Goal: Task Accomplishment & Management: Use online tool/utility

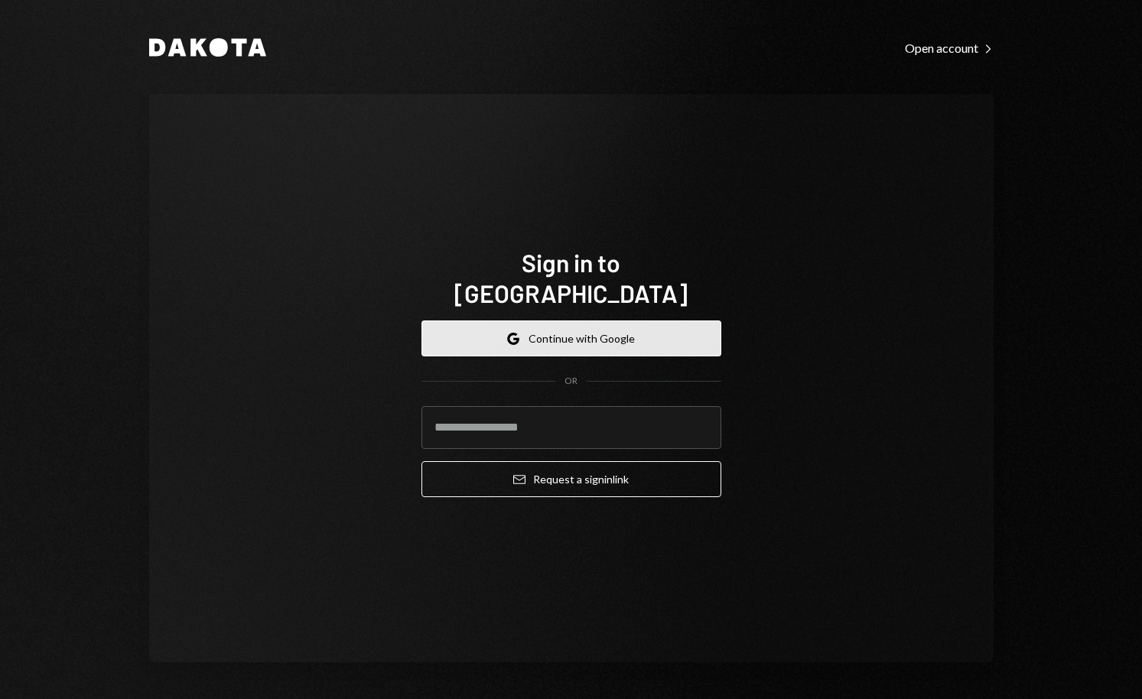
click at [611, 336] on button "Google Continue with Google" at bounding box center [571, 338] width 300 height 36
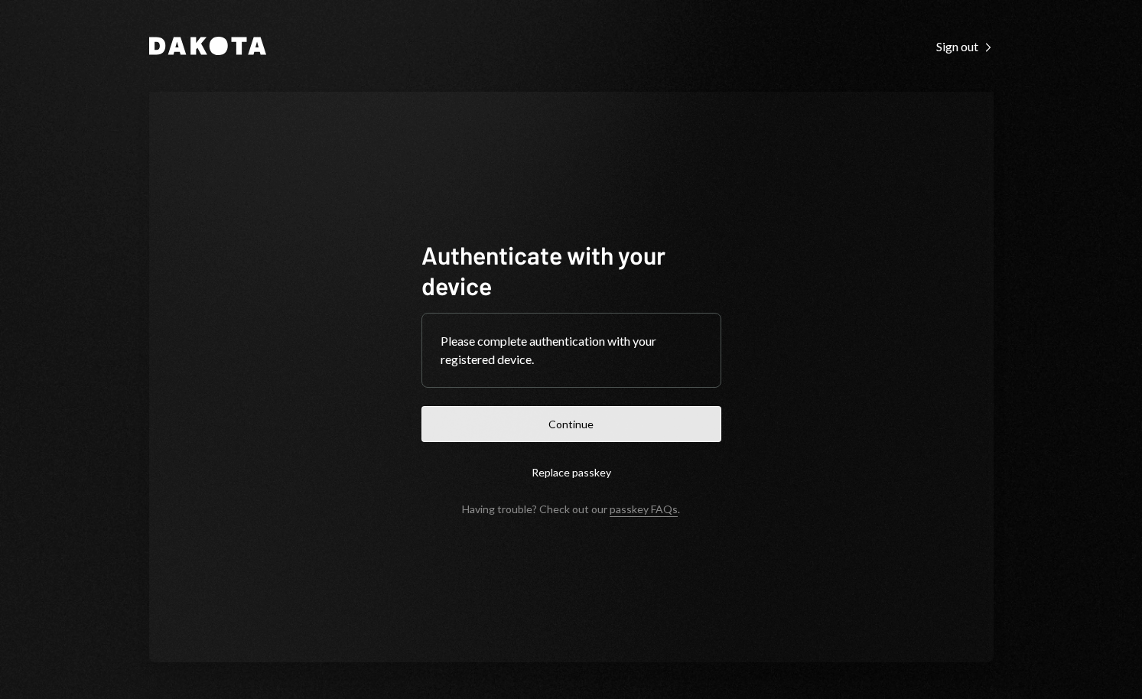
click at [598, 424] on button "Continue" at bounding box center [571, 424] width 300 height 36
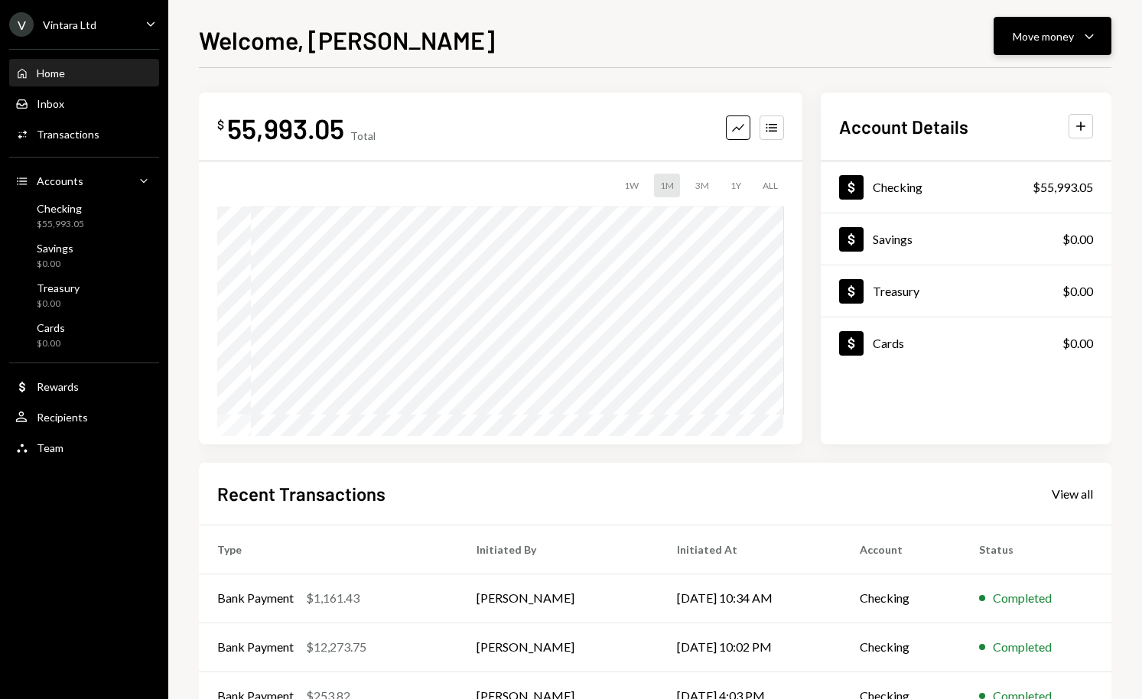
click at [1061, 43] on div "Move money" at bounding box center [1043, 36] width 61 height 16
click at [1007, 87] on div "Send" at bounding box center [1040, 82] width 112 height 16
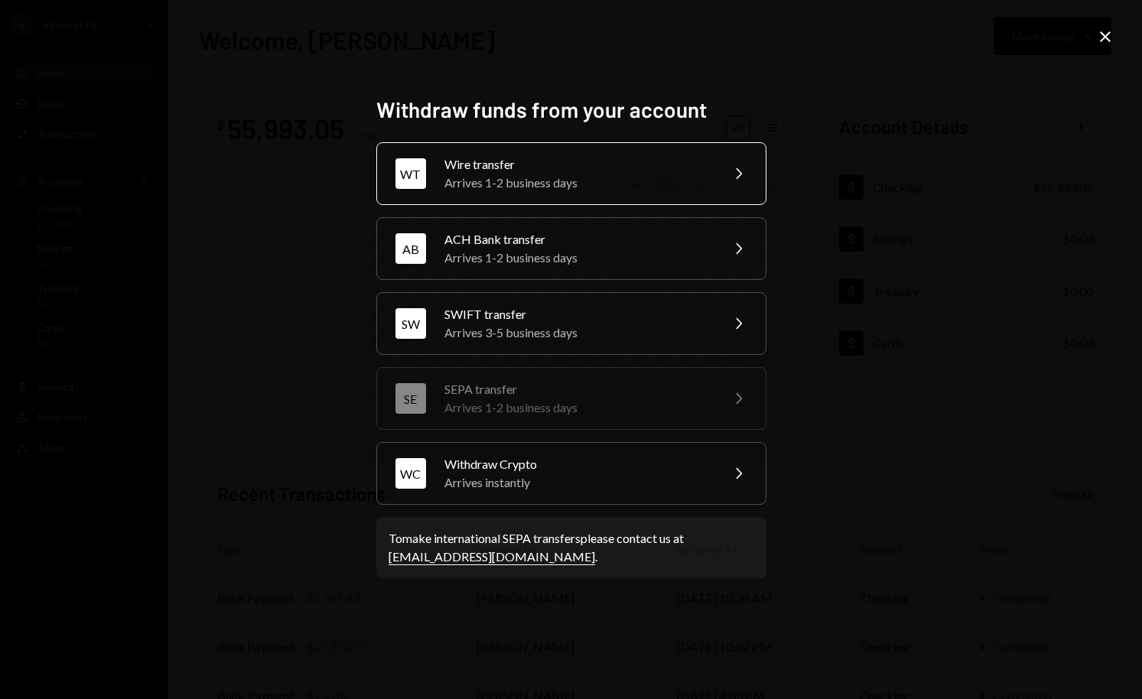
click at [525, 177] on div "Arrives 1-2 business days" at bounding box center [577, 183] width 266 height 18
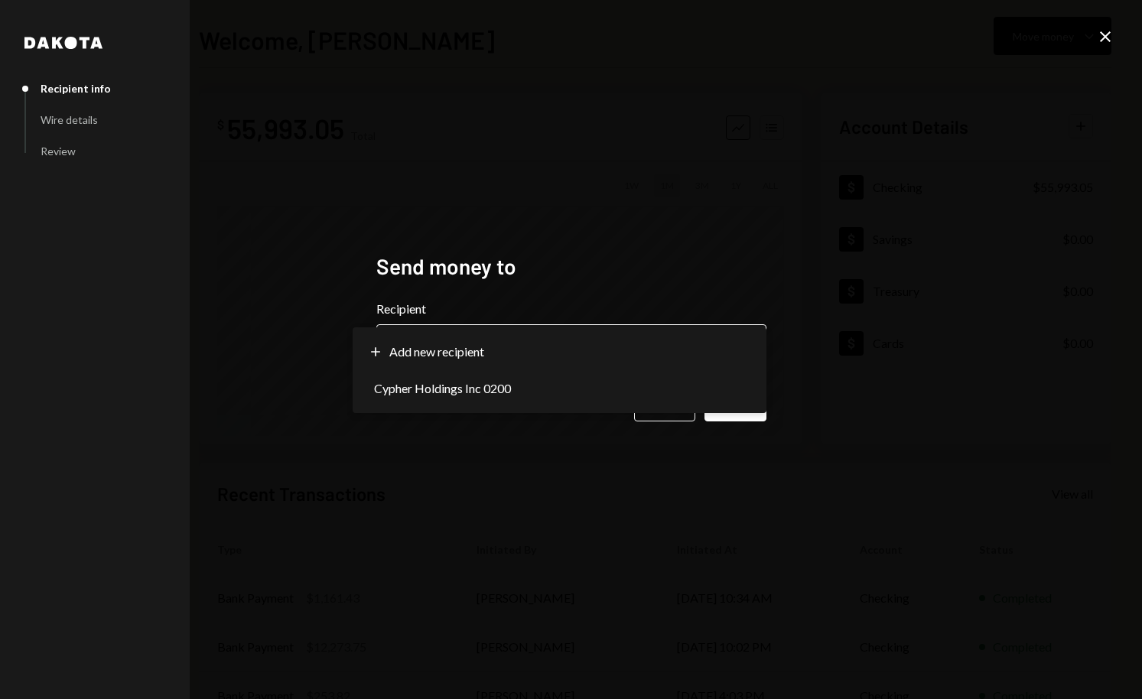
click at [529, 361] on body "**********" at bounding box center [571, 349] width 1142 height 699
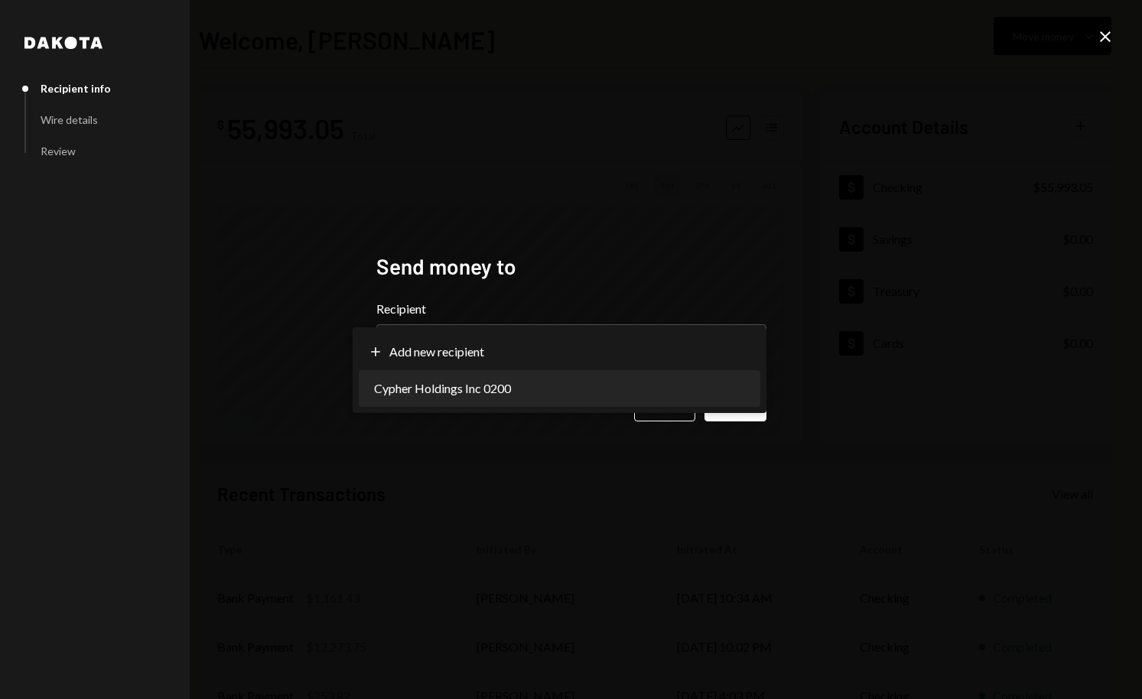
select select "**********"
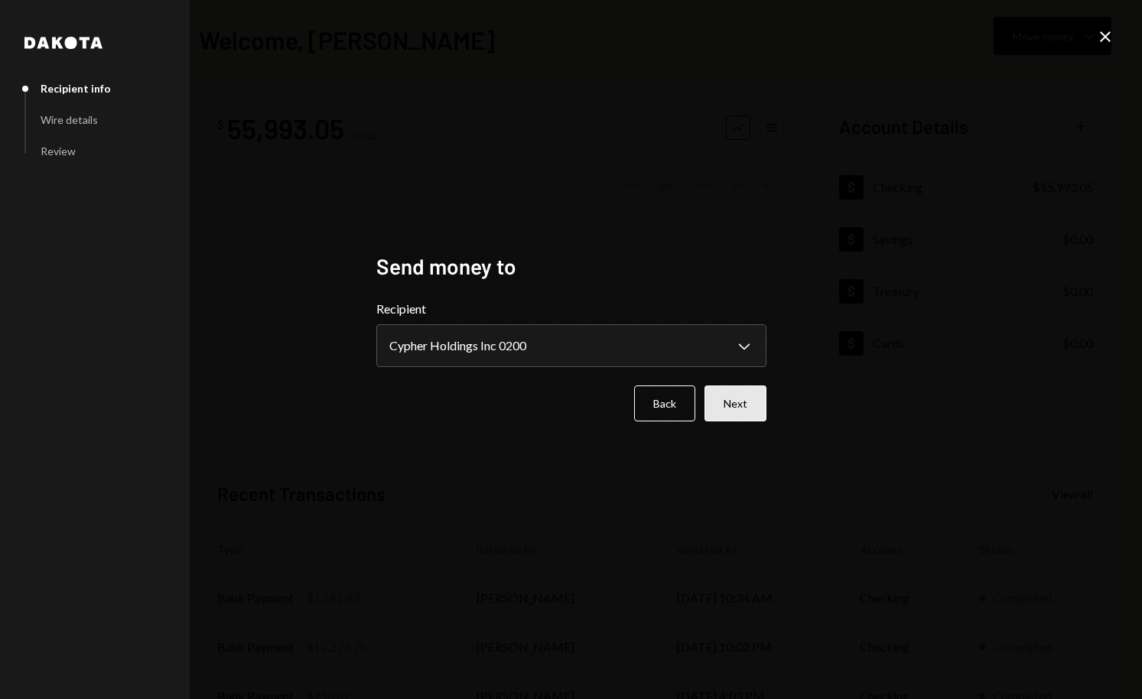
click at [734, 408] on button "Next" at bounding box center [735, 404] width 62 height 36
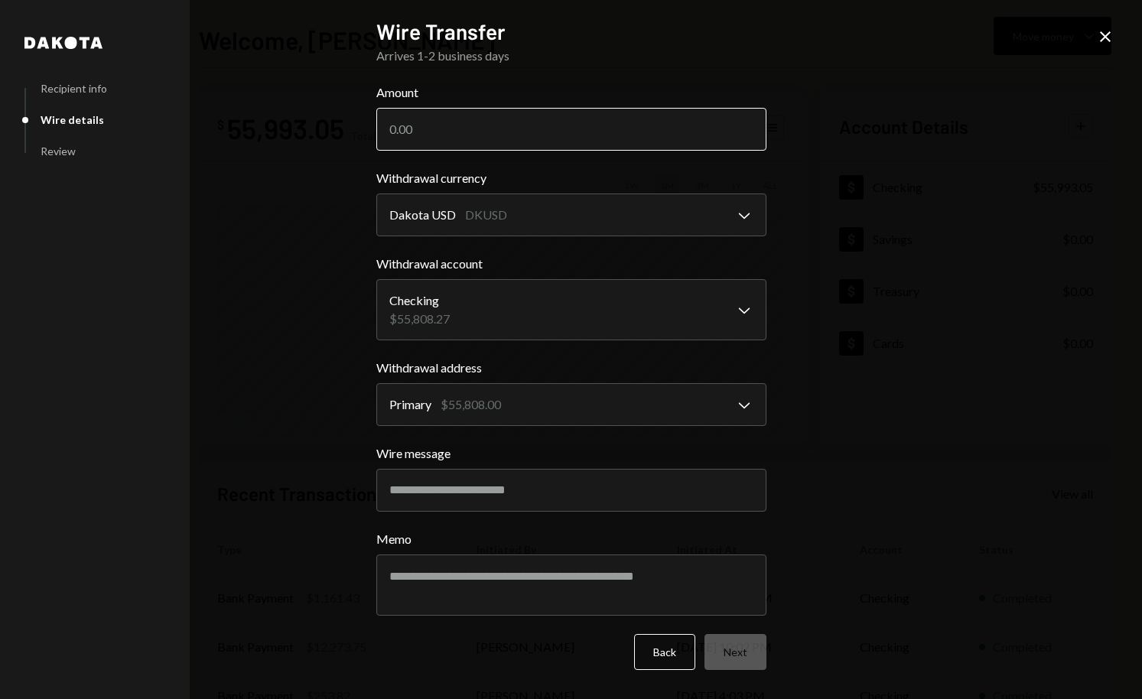
click at [496, 135] on input "Amount" at bounding box center [571, 129] width 390 height 43
paste input "23570.16"
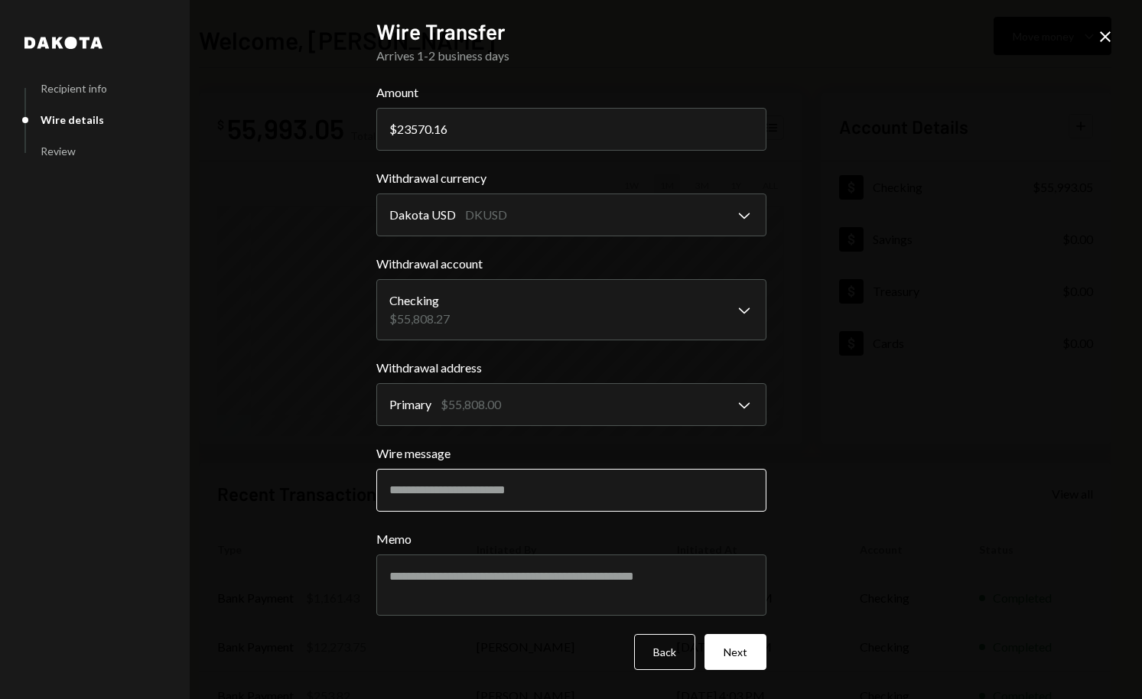
type input "23570.16"
click at [476, 496] on input "Wire message" at bounding box center [571, 490] width 390 height 43
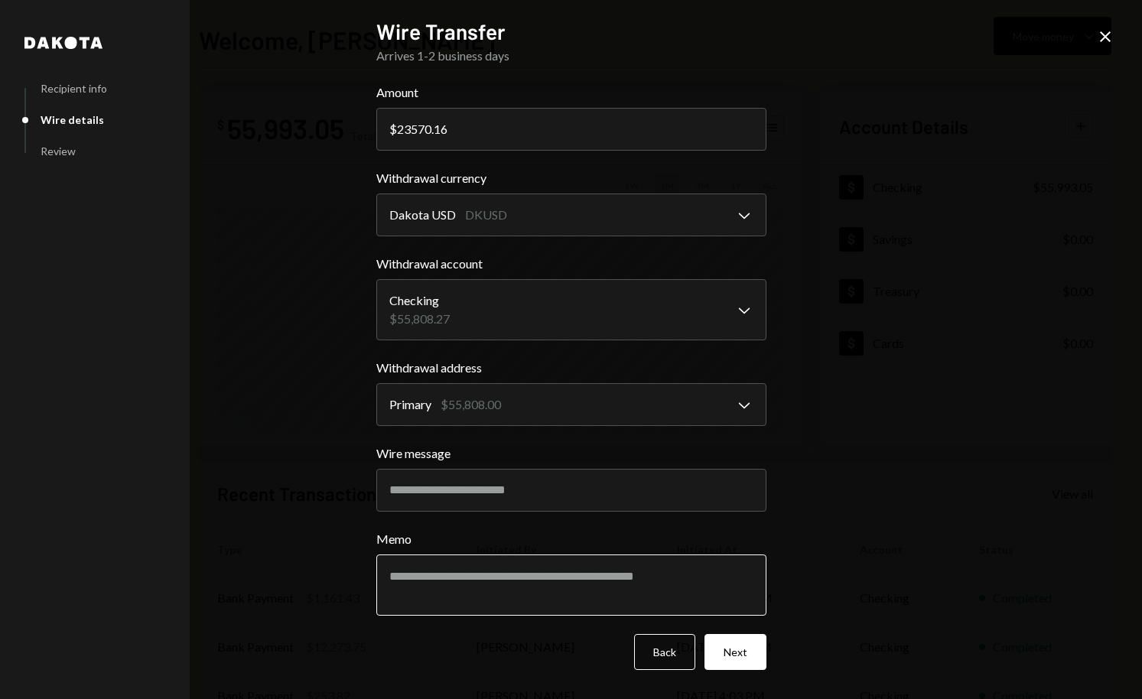
click at [525, 584] on textarea "Memo" at bounding box center [571, 585] width 390 height 61
type textarea "*"
type textarea "**********"
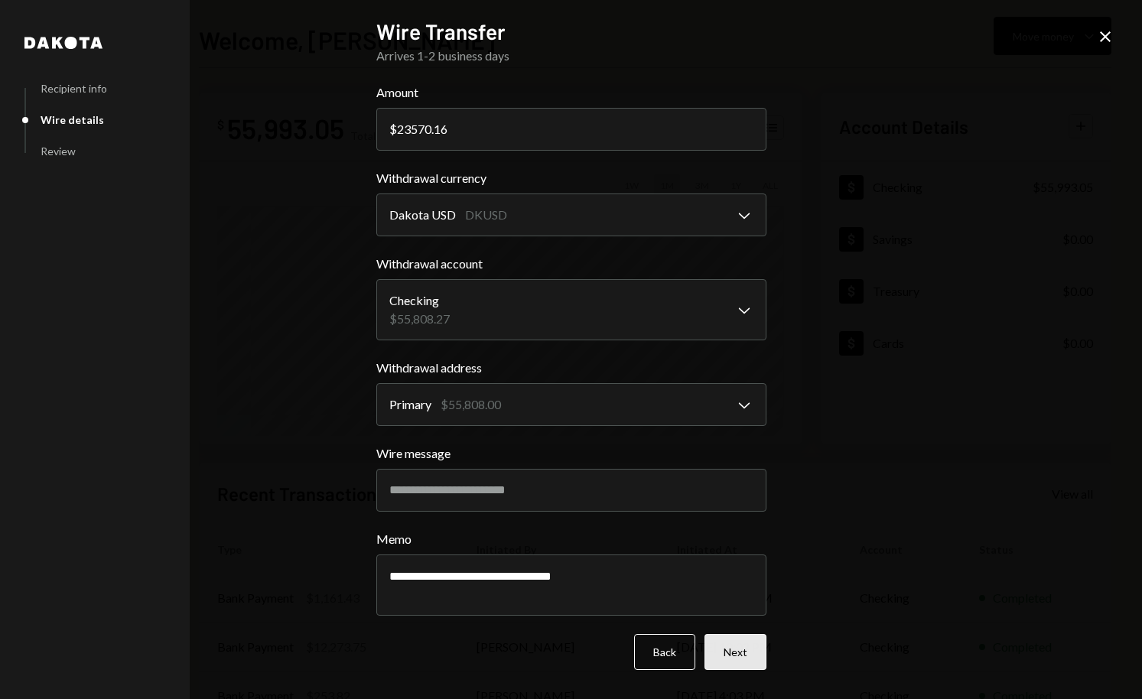
click at [741, 654] on button "Next" at bounding box center [735, 652] width 62 height 36
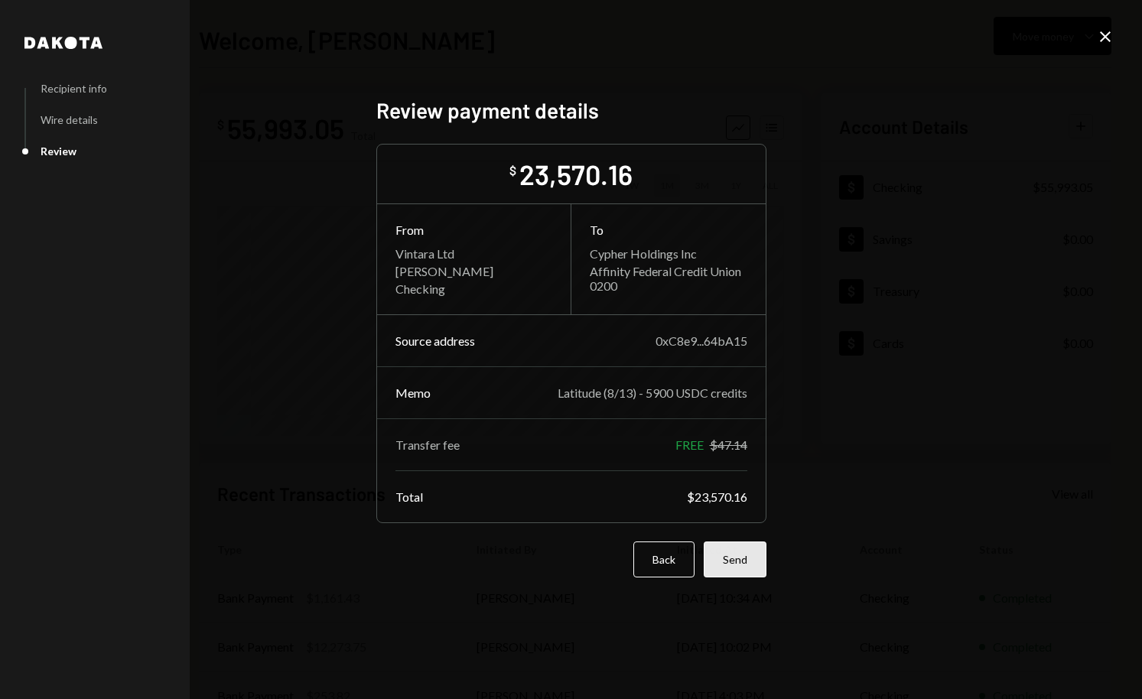
click at [736, 565] on button "Send" at bounding box center [735, 560] width 63 height 36
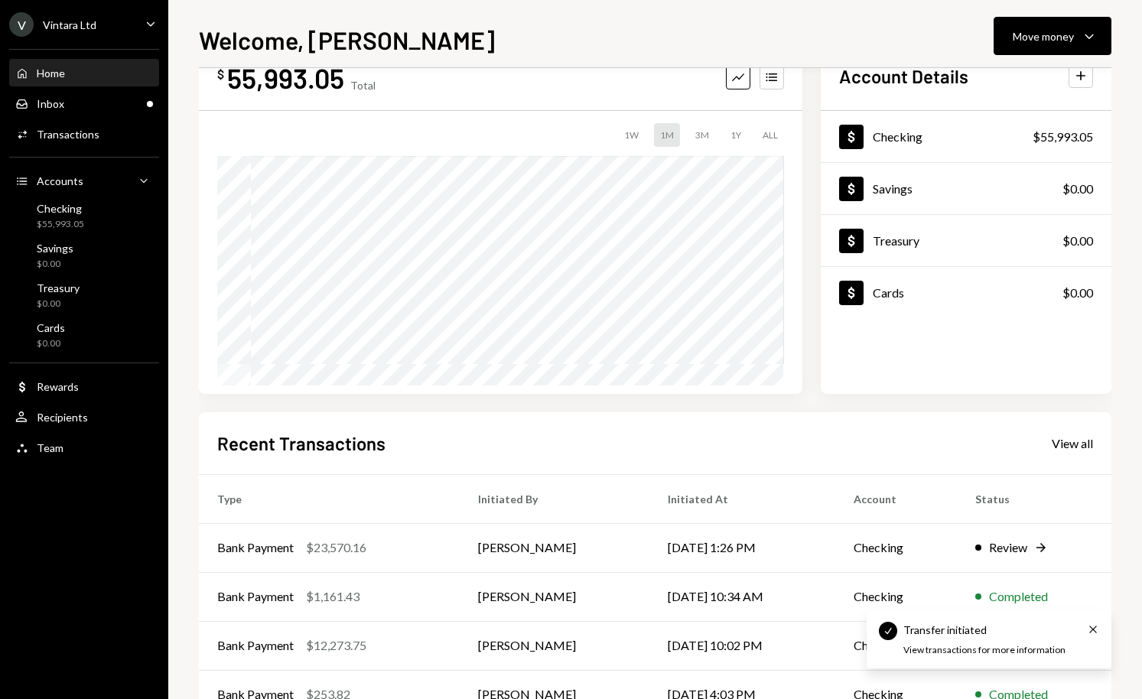
scroll to position [150, 0]
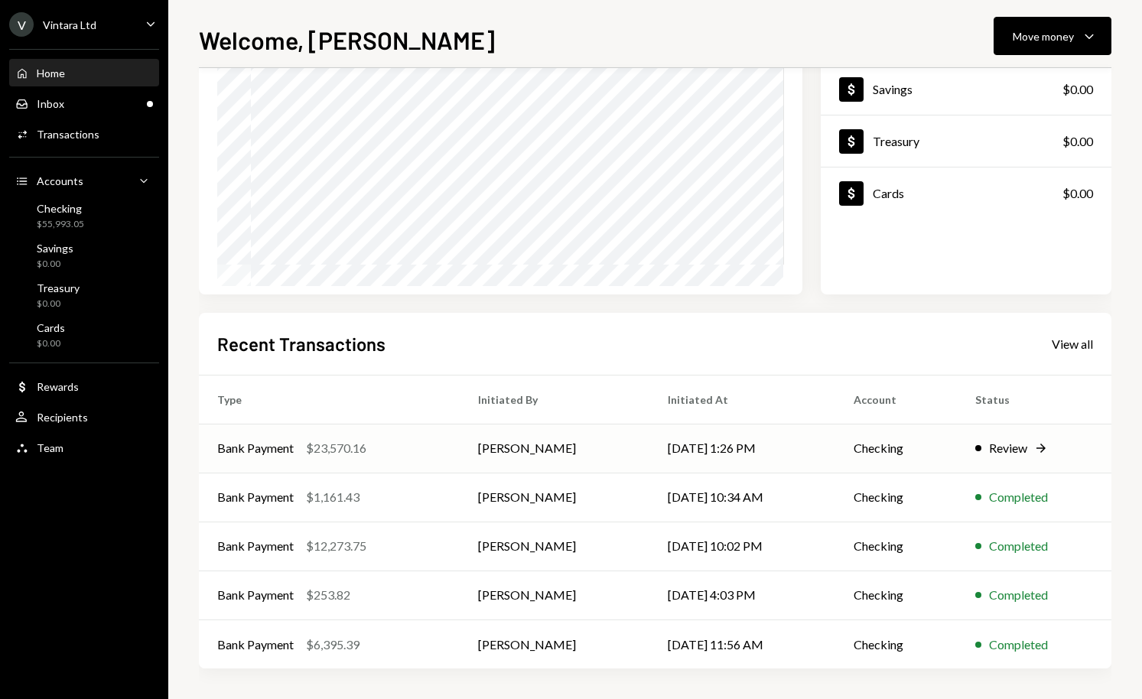
click at [421, 444] on div "Bank Payment $23,570.16" at bounding box center [329, 448] width 224 height 18
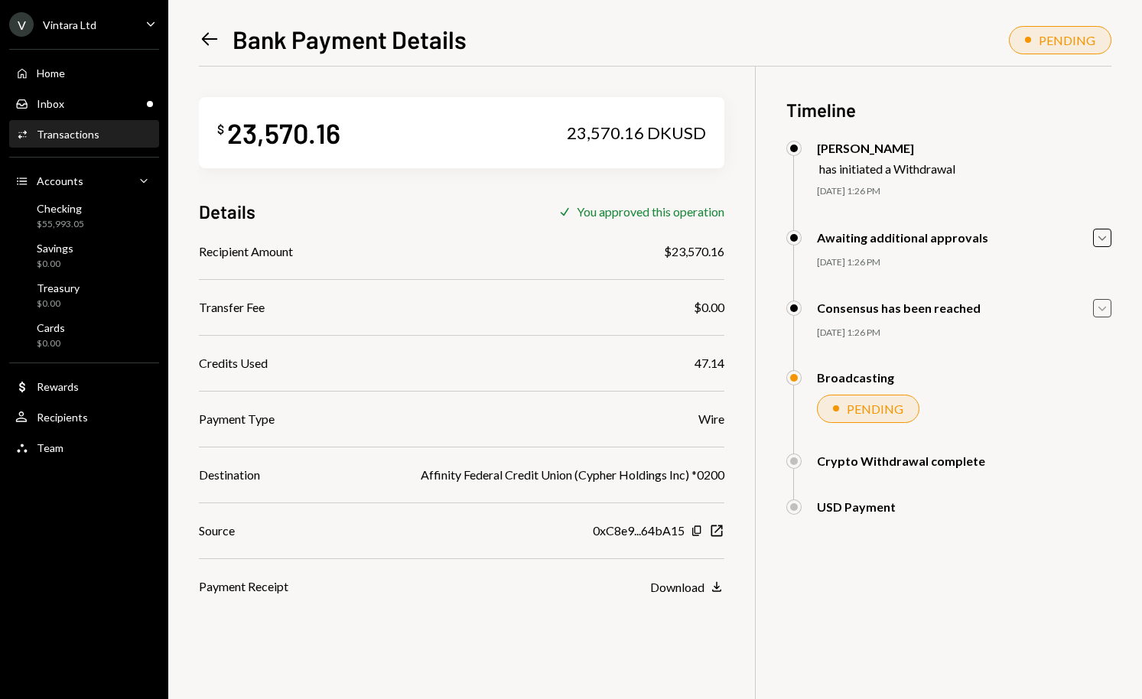
click at [1101, 304] on icon "Caret Down" at bounding box center [1102, 308] width 17 height 17
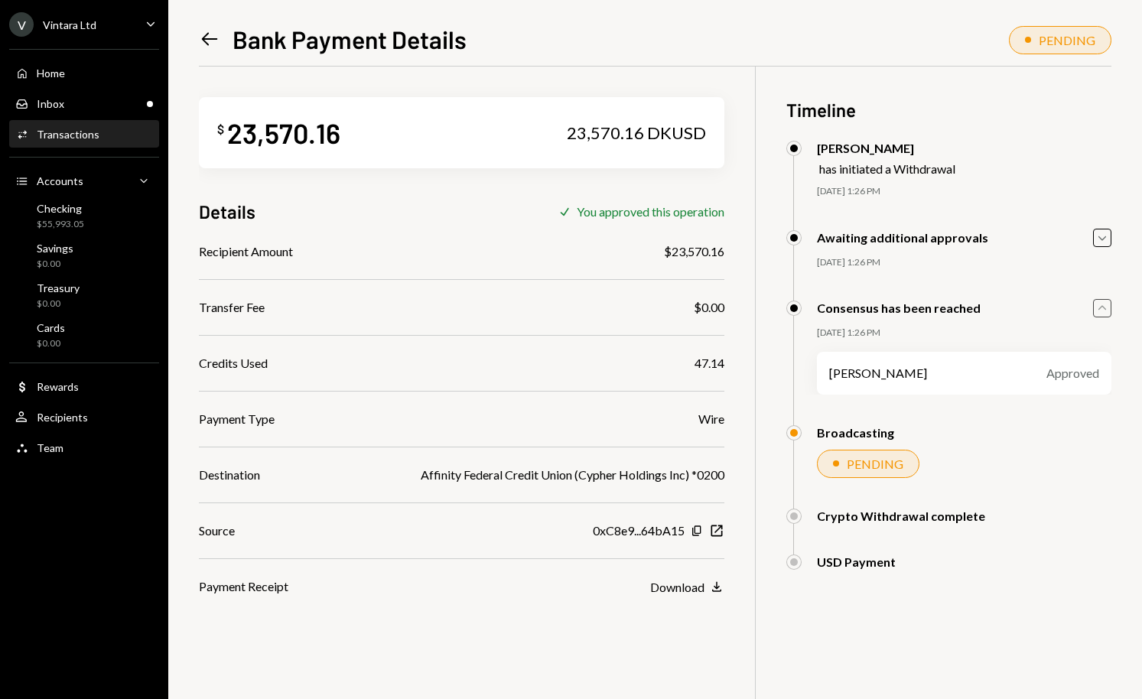
click at [1101, 304] on icon "Caret Up" at bounding box center [1102, 308] width 17 height 17
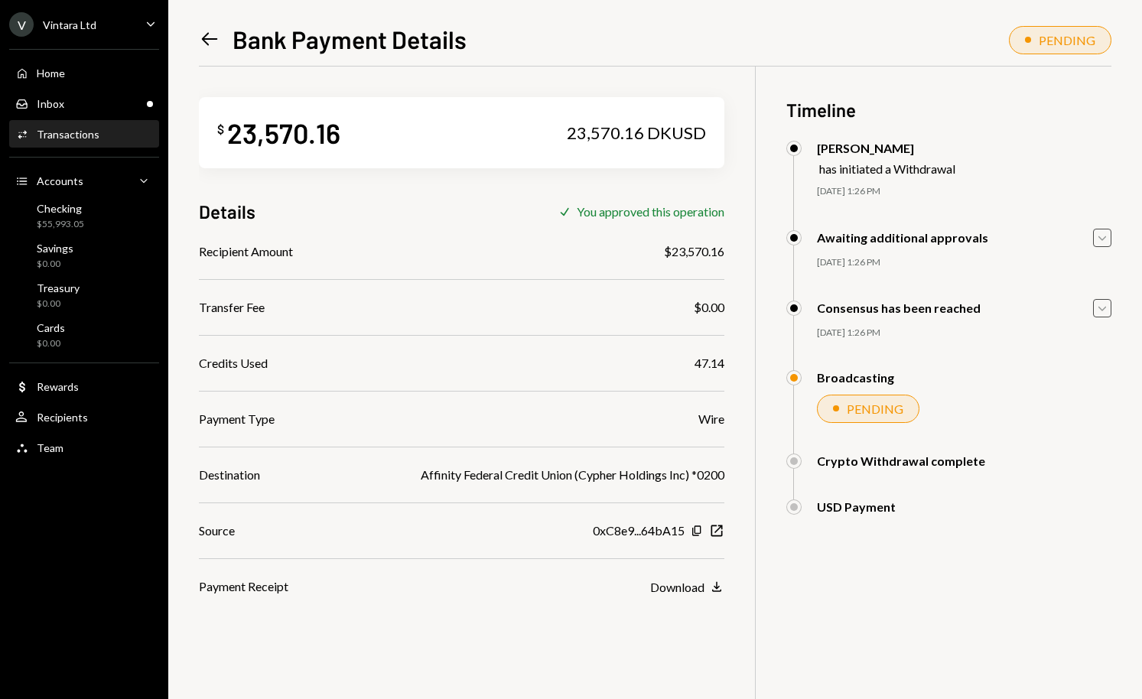
click at [1095, 239] on icon "Caret Down" at bounding box center [1102, 237] width 17 height 17
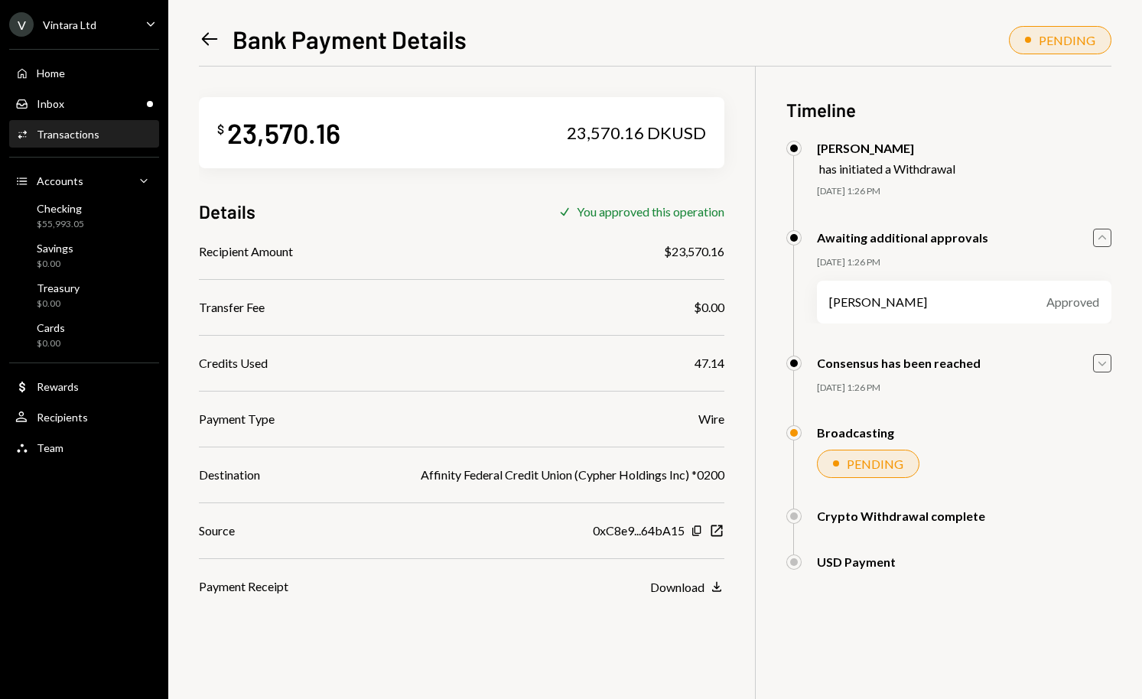
click at [1095, 239] on icon "Caret Up" at bounding box center [1102, 237] width 17 height 17
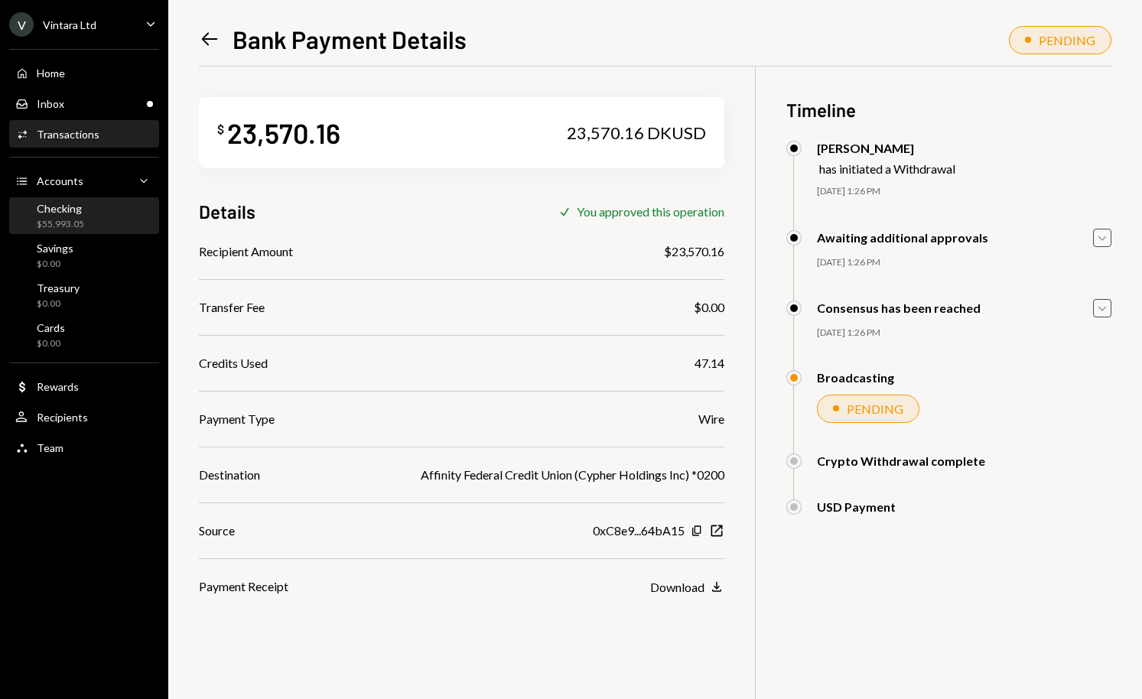
click at [47, 220] on div "$55,993.05" at bounding box center [60, 224] width 47 height 13
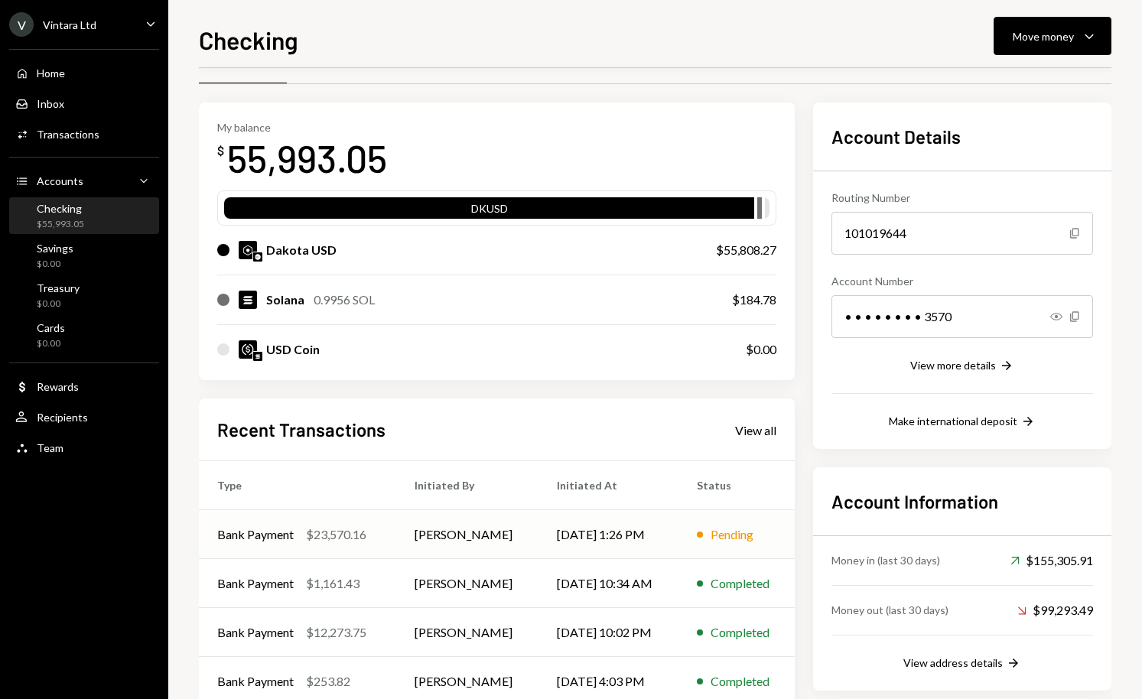
scroll to position [124, 0]
